Goal: Task Accomplishment & Management: Complete application form

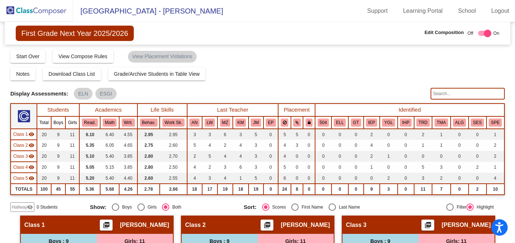
click at [24, 206] on span "Hallway" at bounding box center [19, 207] width 15 height 7
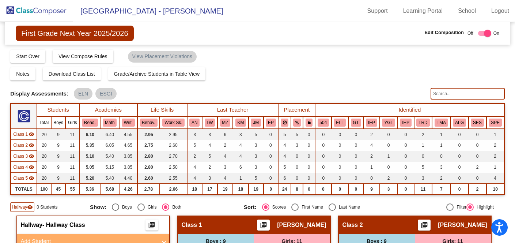
click at [64, 204] on div "Hallway visibility 0 Students" at bounding box center [47, 207] width 74 height 10
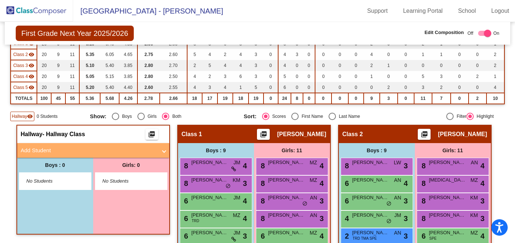
scroll to position [102, 0]
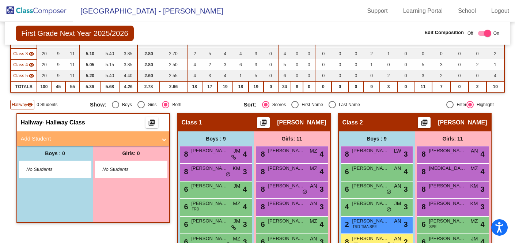
click at [80, 137] on mat-panel-title "Add Student" at bounding box center [89, 139] width 136 height 8
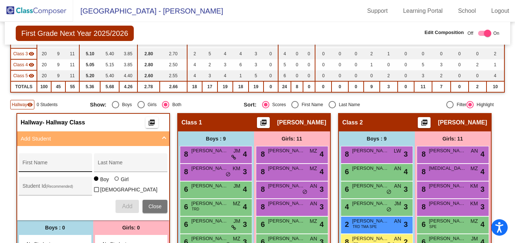
click at [59, 169] on div "First Name" at bounding box center [56, 164] width 66 height 15
type input "Khaliyah"
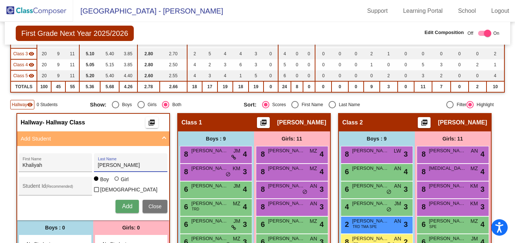
type input "[PERSON_NAME]"
click at [117, 182] on div at bounding box center [118, 179] width 6 height 6
click at [117, 182] on input "Girl" at bounding box center [117, 182] width 0 height 0
radio input "true"
click at [123, 207] on span "Add" at bounding box center [127, 206] width 10 height 6
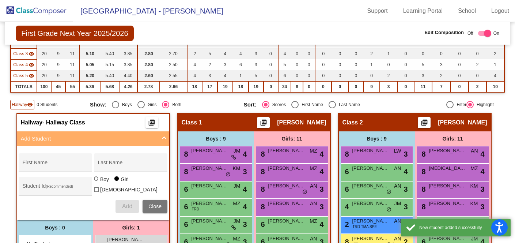
click at [134, 143] on mat-expansion-panel-header "Add Student" at bounding box center [93, 138] width 152 height 15
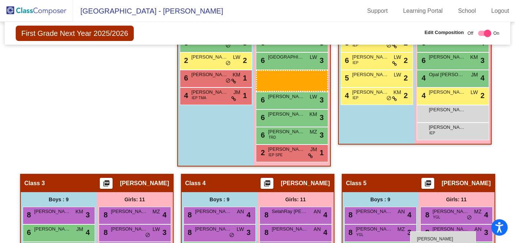
scroll to position [307, 0]
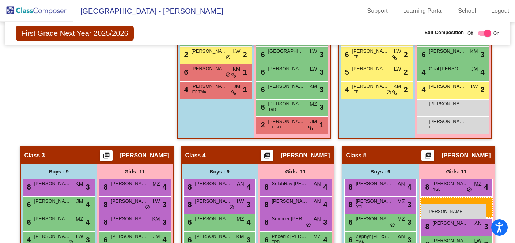
drag, startPoint x: 138, startPoint y: 61, endPoint x: 422, endPoint y: 203, distance: 317.4
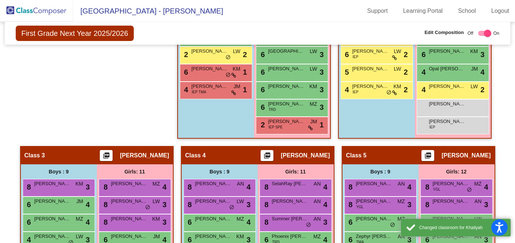
click at [87, 91] on div "Hallway - Hallway Class picture_as_pdf Add Student First Name Last Name Student…" at bounding box center [93, 27] width 154 height 238
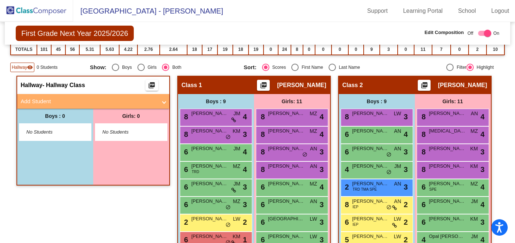
scroll to position [117, 0]
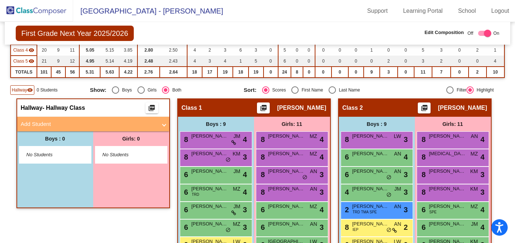
click at [164, 121] on span at bounding box center [164, 124] width 3 height 8
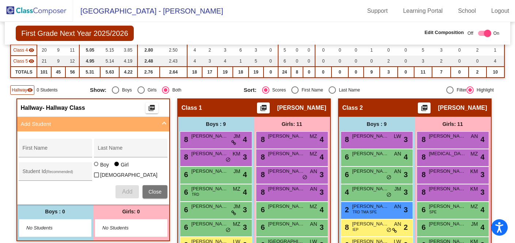
radio input "true"
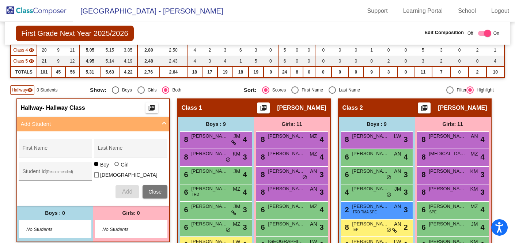
click at [164, 117] on mat-expansion-panel-header "Add Student" at bounding box center [93, 124] width 152 height 15
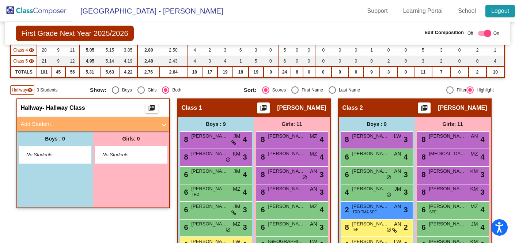
click at [502, 7] on link "Logout" at bounding box center [501, 11] width 30 height 12
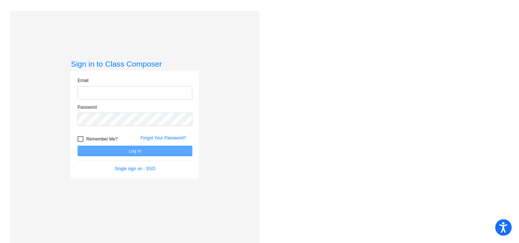
type input "[EMAIL_ADDRESS][DOMAIN_NAME]"
